Goal: Task Accomplishment & Management: Complete application form

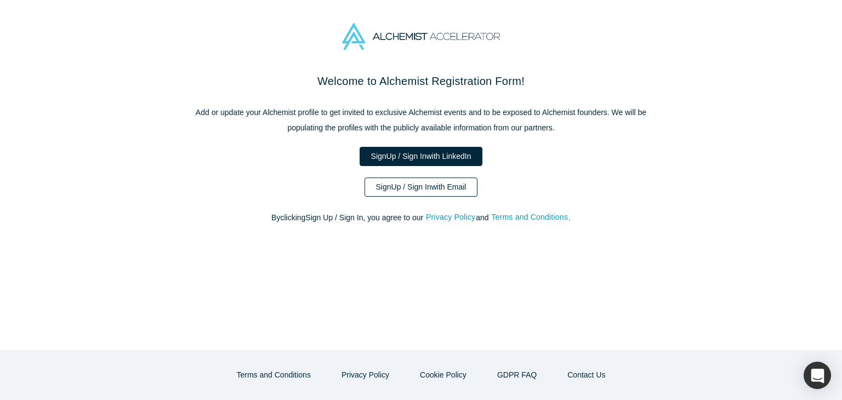
click at [392, 190] on link "Sign Up / Sign In with Email" at bounding box center [421, 187] width 113 height 19
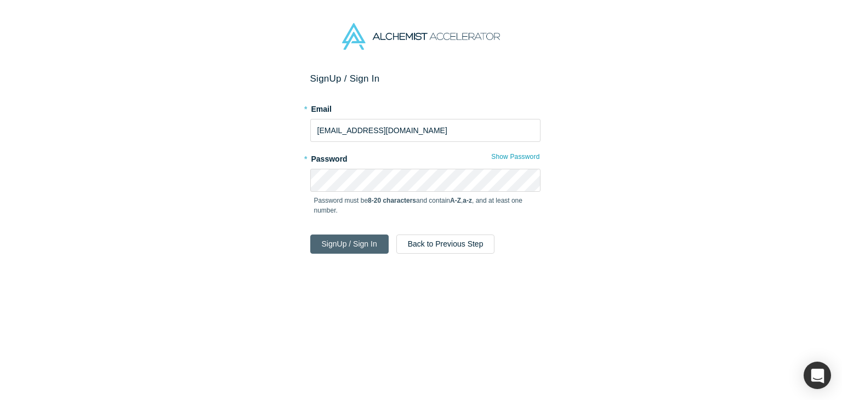
click at [361, 242] on button "Sign Up / Sign In" at bounding box center [349, 244] width 78 height 19
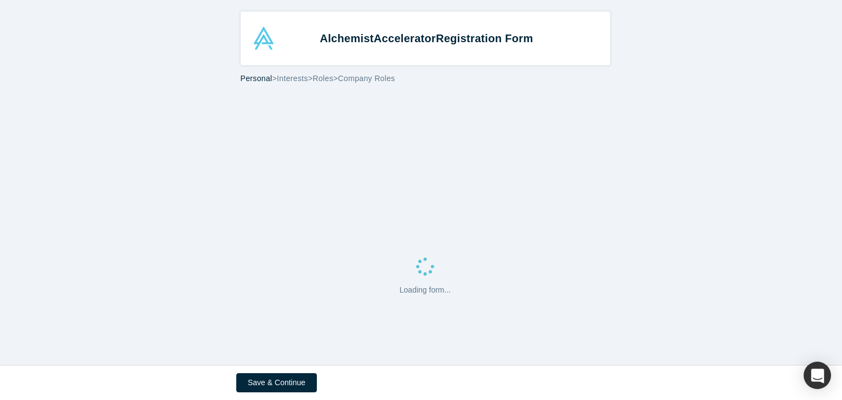
select select "US"
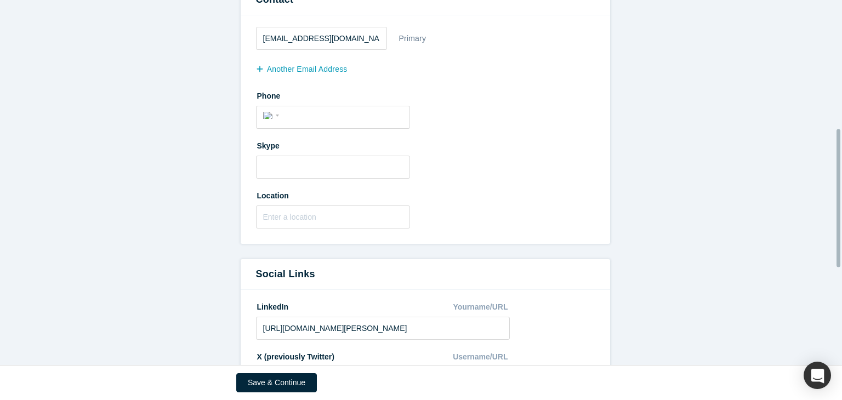
scroll to position [342, 0]
click at [284, 387] on button "Save & Continue" at bounding box center [276, 382] width 81 height 19
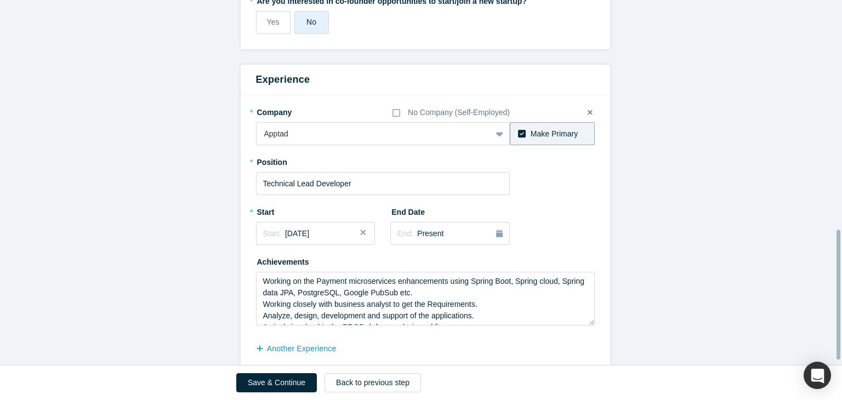
scroll to position [655, 0]
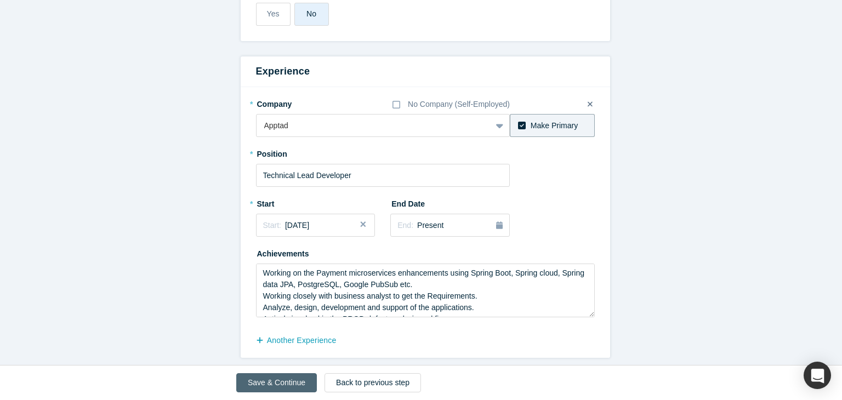
click at [267, 381] on button "Save & Continue" at bounding box center [276, 382] width 81 height 19
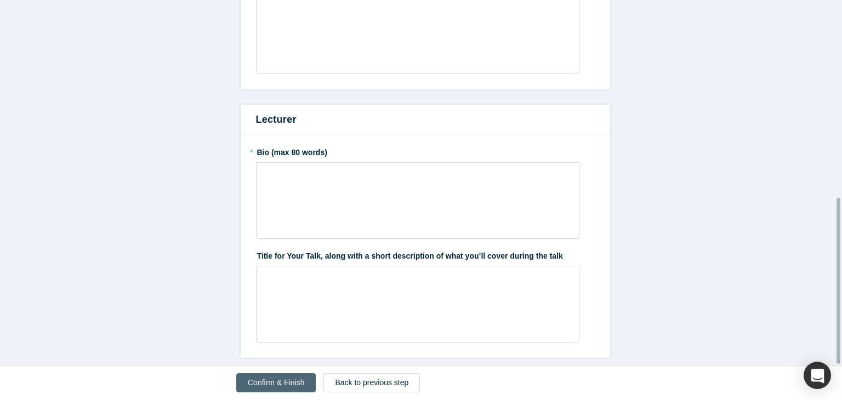
scroll to position [0, 0]
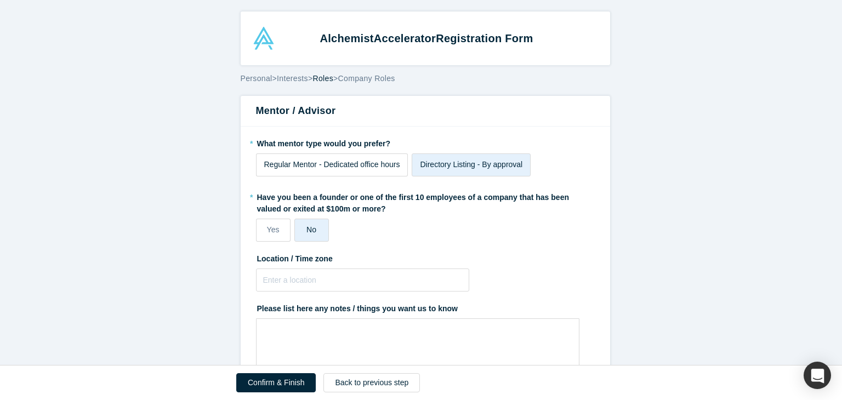
click at [321, 162] on span "Regular Mentor - Dedicated office hours" at bounding box center [332, 164] width 136 height 9
click at [0, 0] on input "Regular Mentor - Dedicated office hours" at bounding box center [0, 0] width 0 height 0
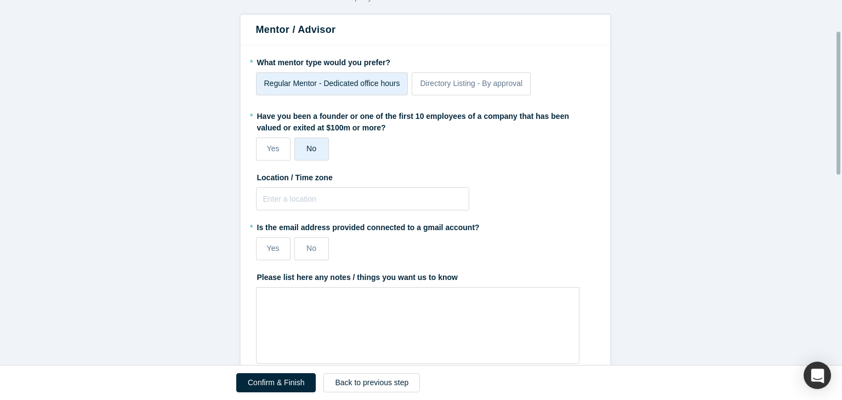
scroll to position [83, 0]
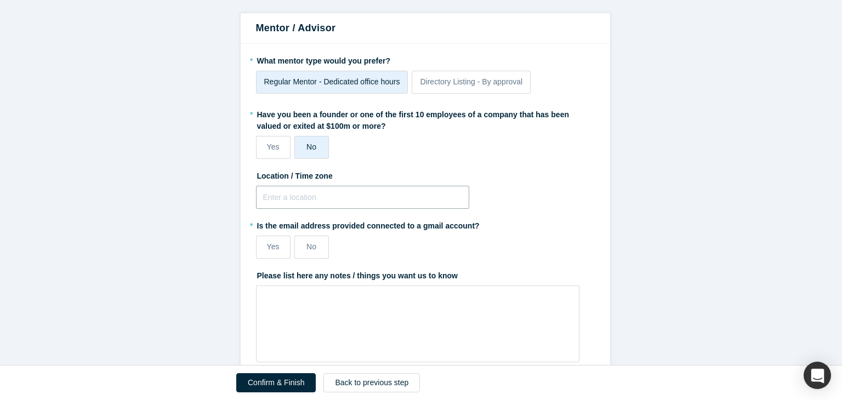
click at [377, 199] on input "text" at bounding box center [363, 197] width 214 height 23
click at [277, 248] on label "Yes" at bounding box center [273, 247] width 35 height 23
click at [0, 0] on input "Yes" at bounding box center [0, 0] width 0 height 0
click at [326, 313] on div "rdw-wrapper" at bounding box center [417, 324] width 323 height 77
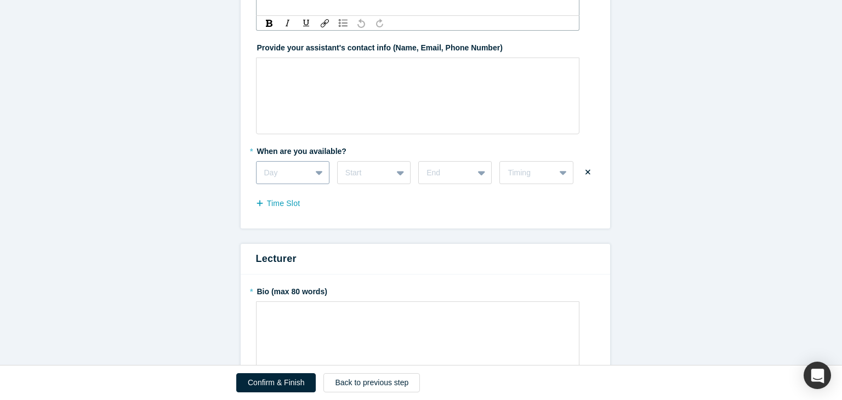
scroll to position [429, 0]
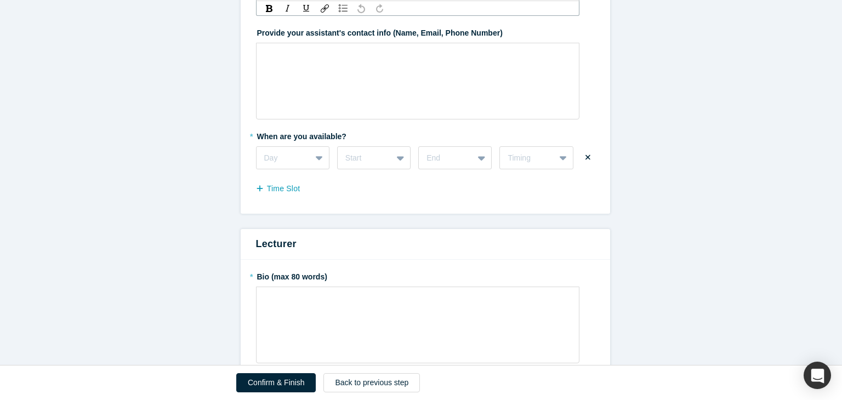
click at [307, 170] on div "* When are you available? Day Start End Timing Time Slot" at bounding box center [425, 162] width 339 height 71
click at [352, 194] on div "Time Slot" at bounding box center [425, 190] width 339 height 18
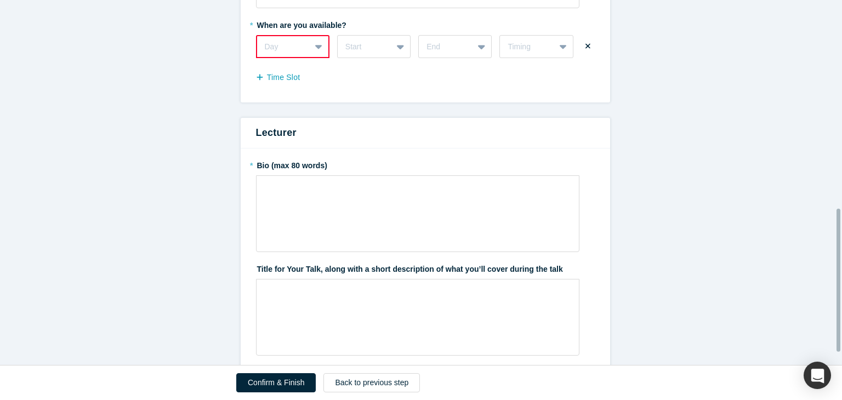
scroll to position [546, 0]
